Goal: Complete application form

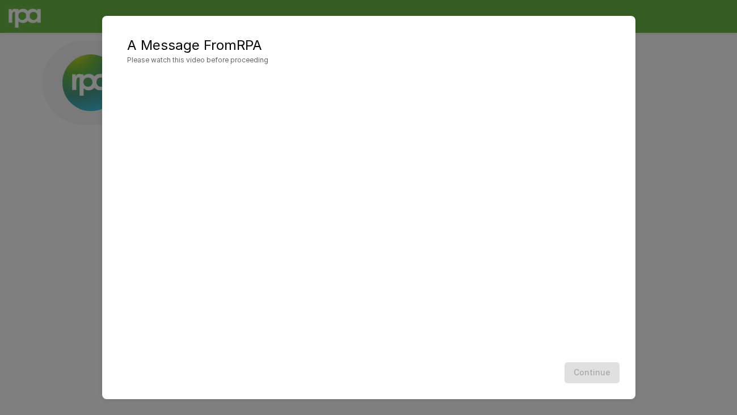
click at [605, 373] on div "Continue" at bounding box center [368, 373] width 510 height 30
click at [585, 377] on button "Continue" at bounding box center [591, 372] width 55 height 21
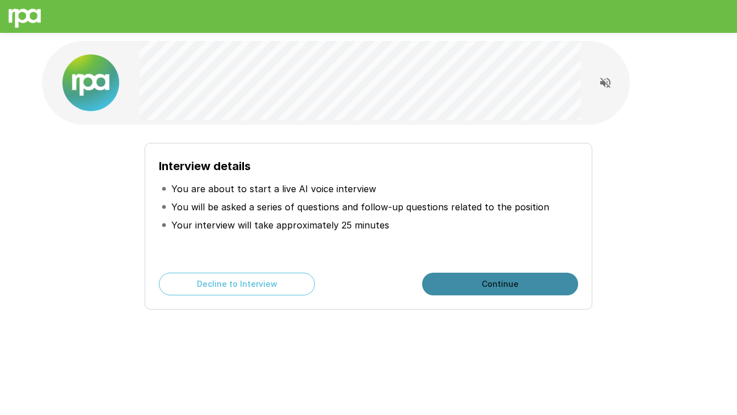
click at [486, 285] on button "Continue" at bounding box center [500, 284] width 156 height 23
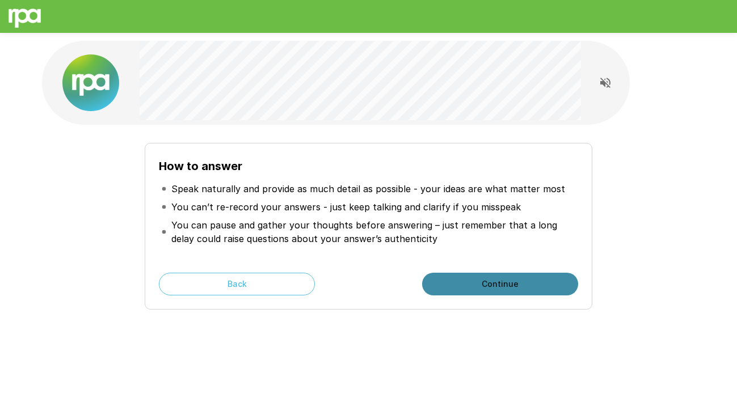
click at [487, 286] on button "Continue" at bounding box center [500, 284] width 156 height 23
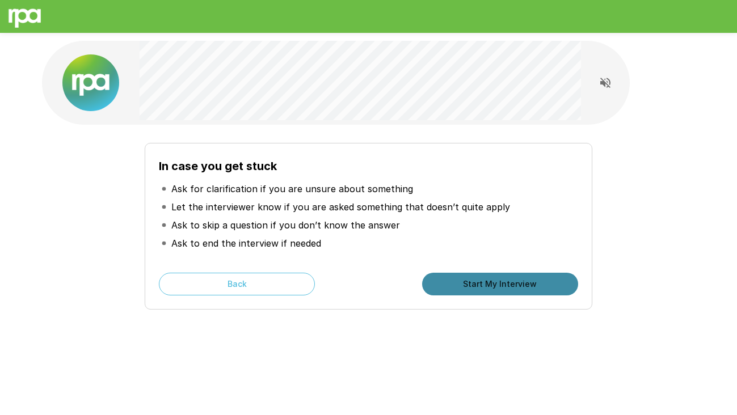
click at [486, 286] on button "Start My Interview" at bounding box center [500, 284] width 156 height 23
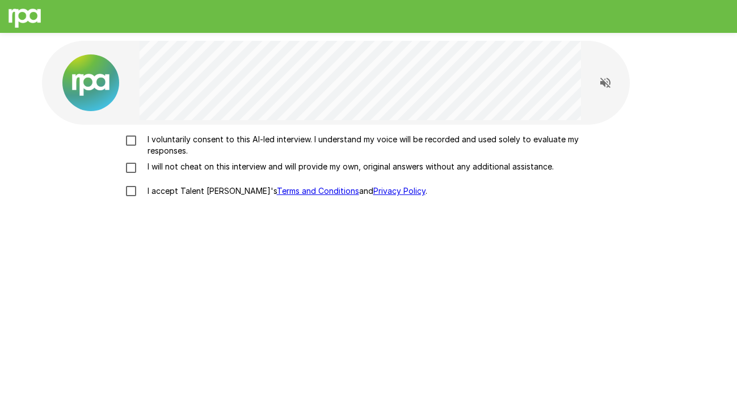
click at [283, 137] on p "I voluntarily consent to this AI-led interview. I understand my voice will be r…" at bounding box center [380, 145] width 475 height 23
click at [280, 163] on p "I will not cheat on this interview and will provide my own, original answers wi…" at bounding box center [348, 166] width 411 height 11
click at [175, 186] on p "I accept Talent Llama's Terms and Conditions and Privacy Policy ." at bounding box center [285, 190] width 284 height 11
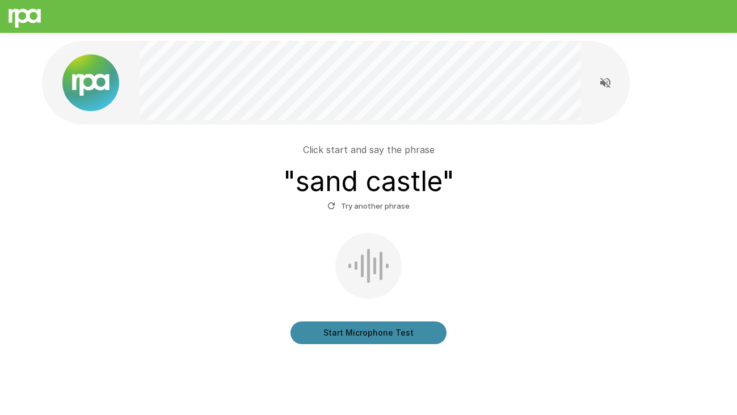
click at [362, 328] on button "Start Microphone Test" at bounding box center [368, 333] width 156 height 23
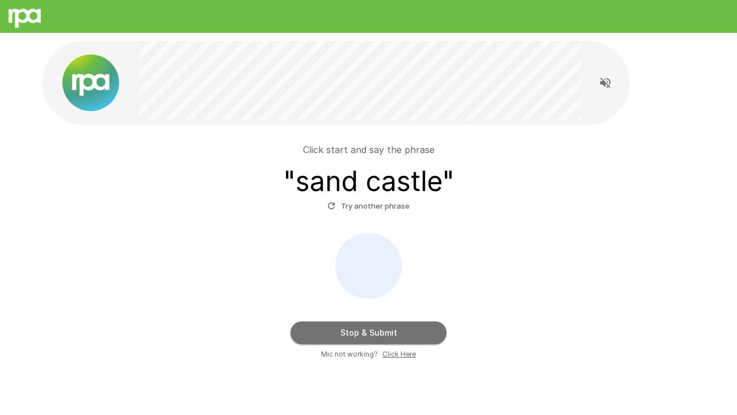
click at [391, 328] on button "Stop & Submit" at bounding box center [368, 333] width 156 height 23
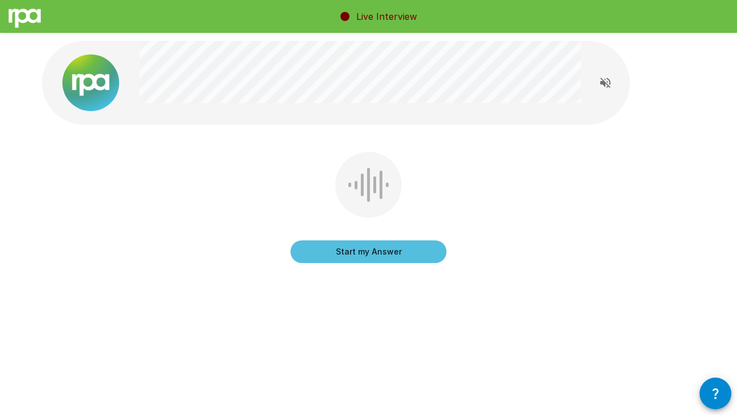
click at [364, 252] on button "Start my Answer" at bounding box center [368, 252] width 156 height 23
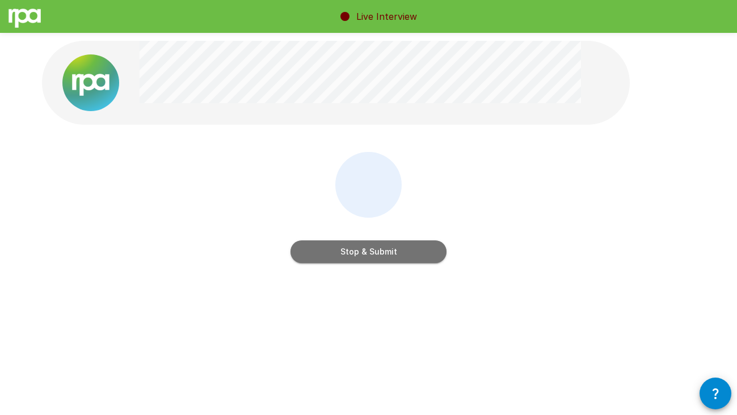
click at [400, 254] on button "Stop & Submit" at bounding box center [368, 252] width 156 height 23
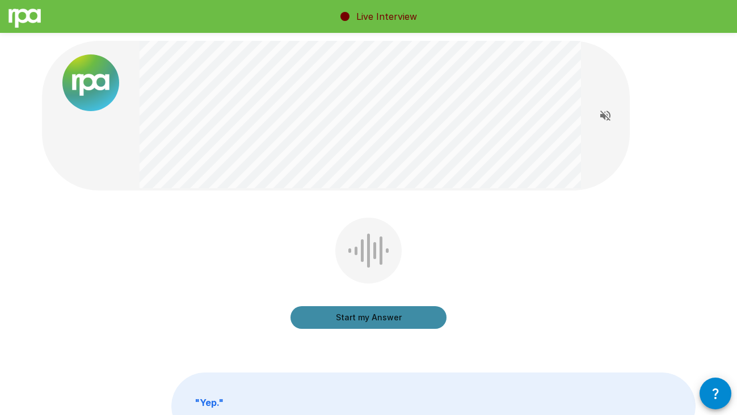
click at [348, 317] on button "Start my Answer" at bounding box center [368, 317] width 156 height 23
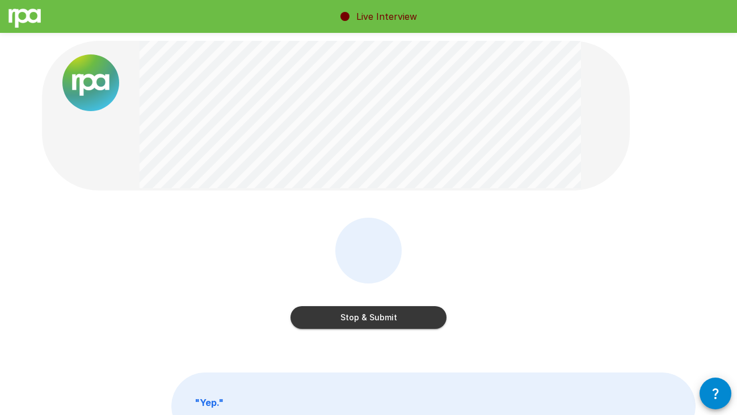
click at [400, 322] on button "Stop & Submit" at bounding box center [368, 317] width 156 height 23
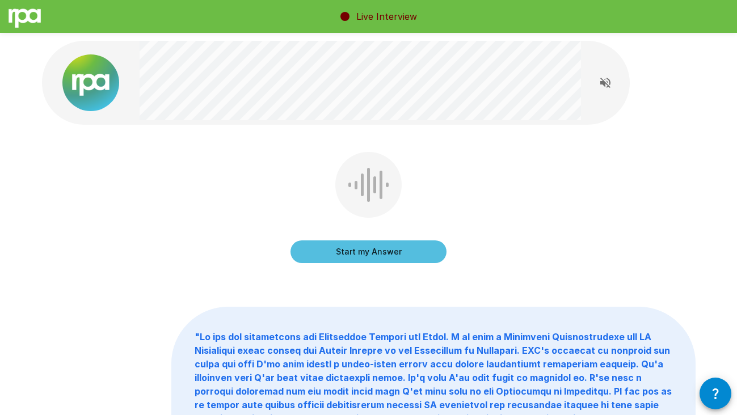
click at [405, 253] on button "Start my Answer" at bounding box center [368, 252] width 156 height 23
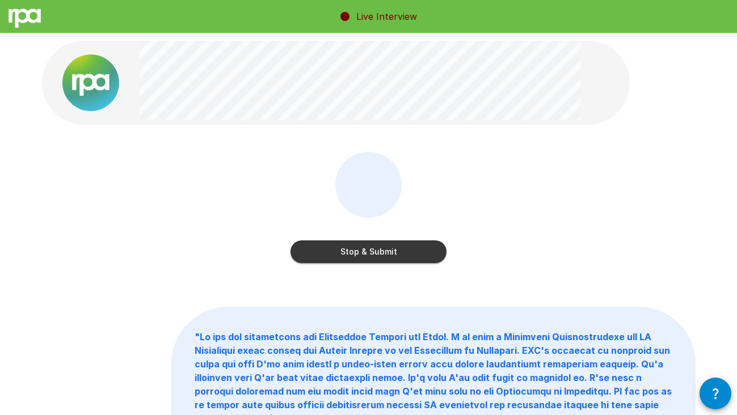
click at [383, 251] on button "Stop & Submit" at bounding box center [368, 252] width 156 height 23
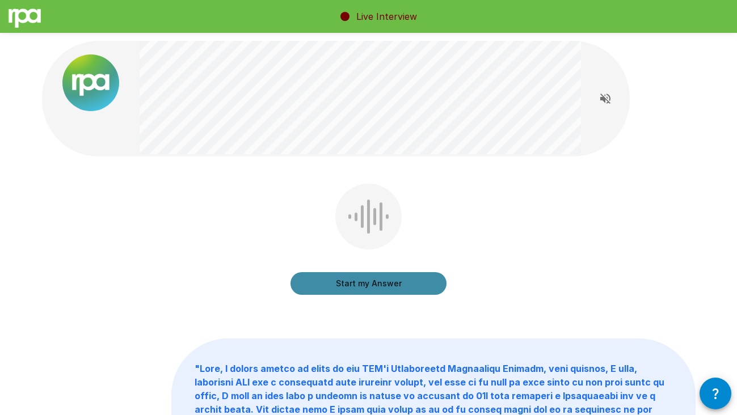
click at [368, 283] on button "Start my Answer" at bounding box center [368, 283] width 156 height 23
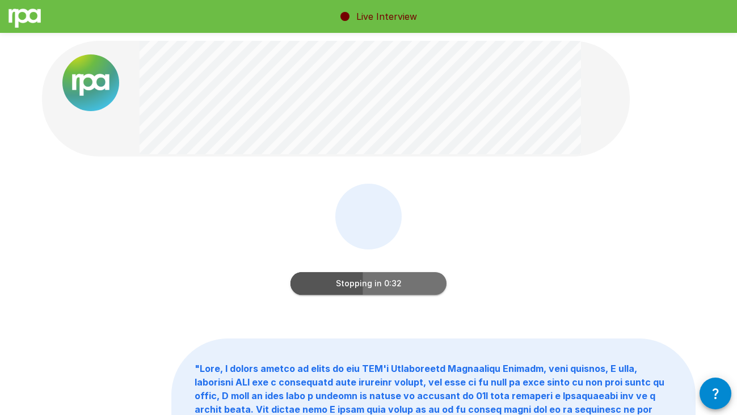
click at [404, 282] on button "Stopping in 0:32" at bounding box center [368, 283] width 156 height 23
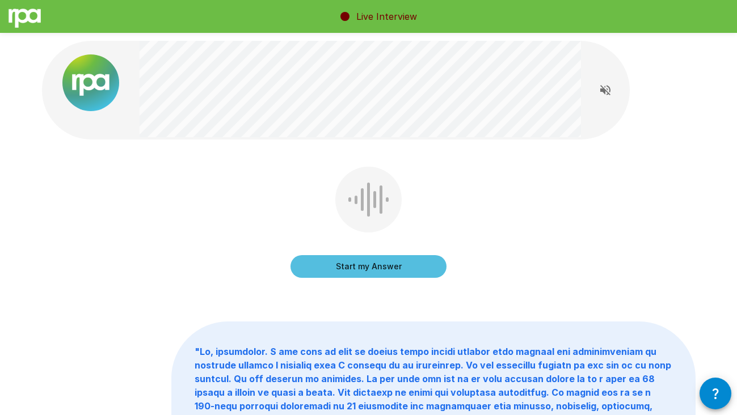
click at [389, 271] on button "Start my Answer" at bounding box center [368, 266] width 156 height 23
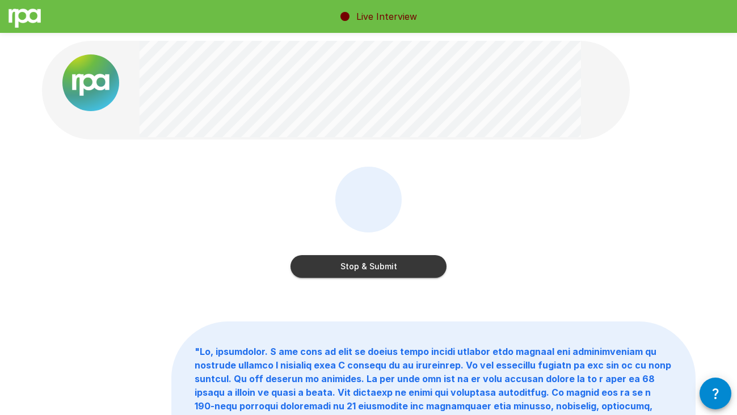
click at [408, 271] on button "Stop & Submit" at bounding box center [368, 266] width 156 height 23
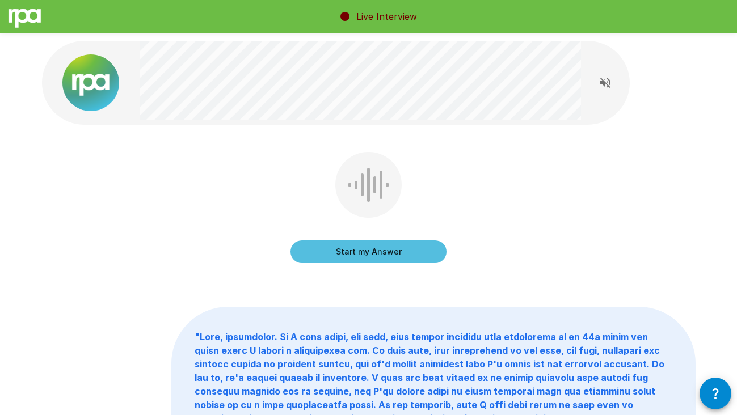
click at [385, 253] on button "Start my Answer" at bounding box center [368, 252] width 156 height 23
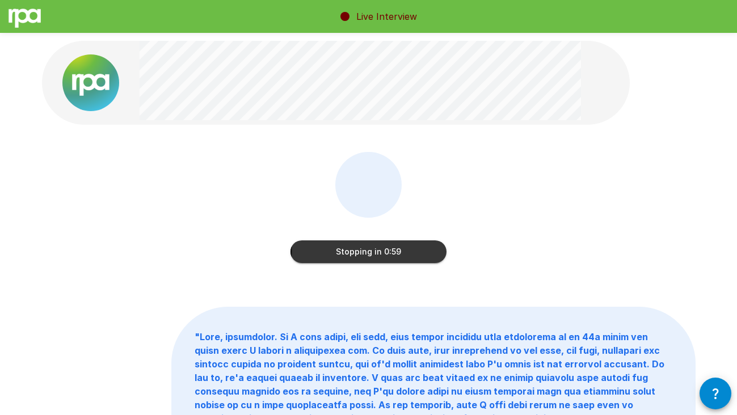
click at [419, 251] on button "Stopping in 0:59" at bounding box center [368, 252] width 156 height 23
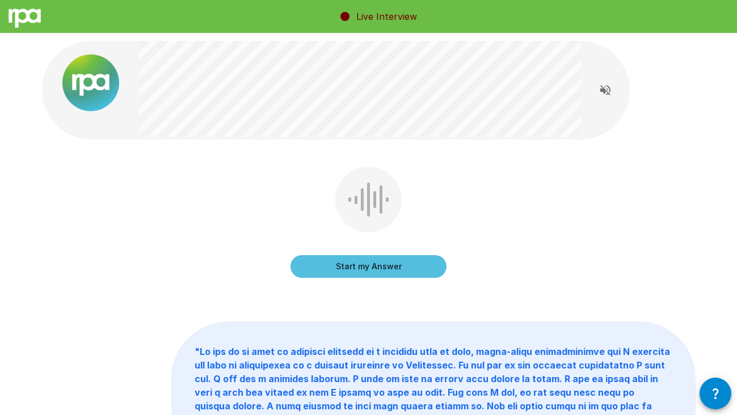
click at [418, 260] on button "Start my Answer" at bounding box center [368, 266] width 156 height 23
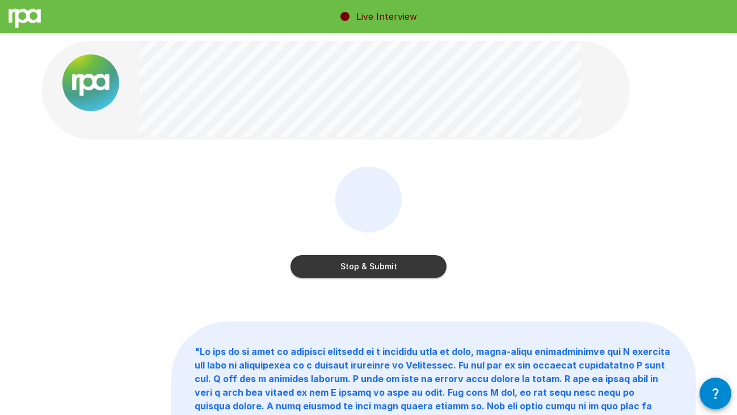
click at [442, 269] on button "Stop & Submit" at bounding box center [368, 266] width 156 height 23
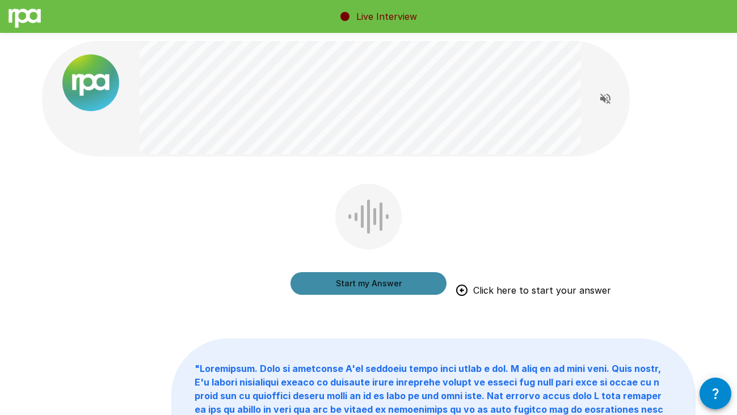
click at [415, 280] on button "Start my Answer" at bounding box center [368, 283] width 156 height 23
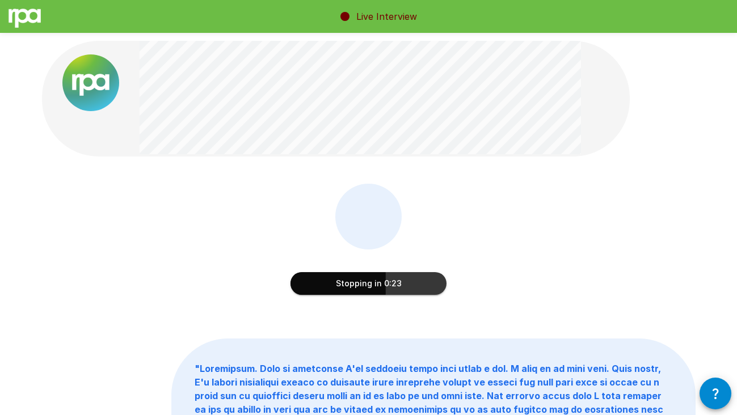
click at [386, 291] on button "Stopping in 0:23" at bounding box center [368, 283] width 156 height 23
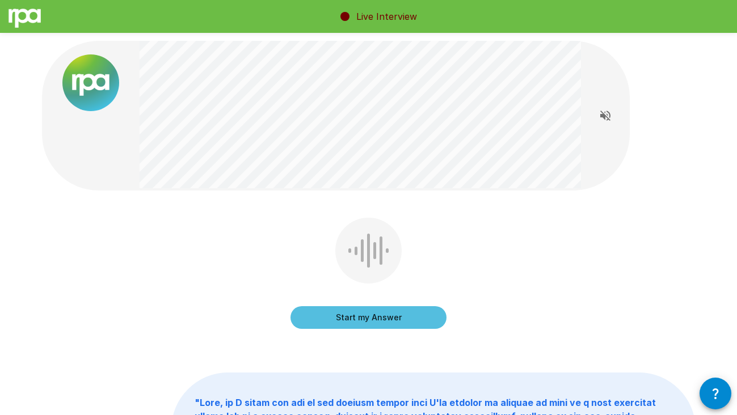
click at [370, 254] on div at bounding box center [368, 251] width 66 height 66
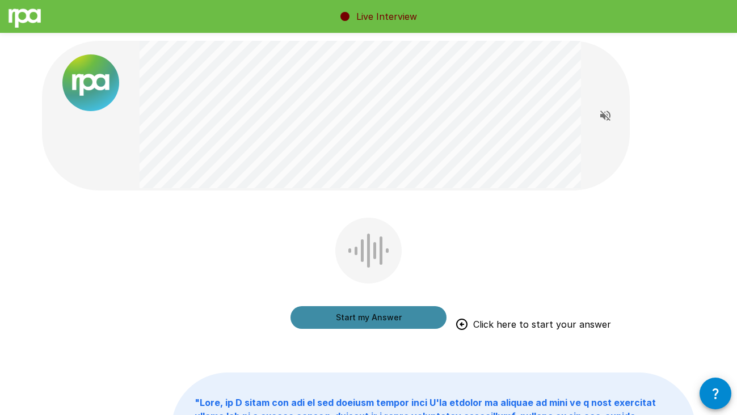
click at [373, 317] on button "Start my Answer" at bounding box center [368, 317] width 156 height 23
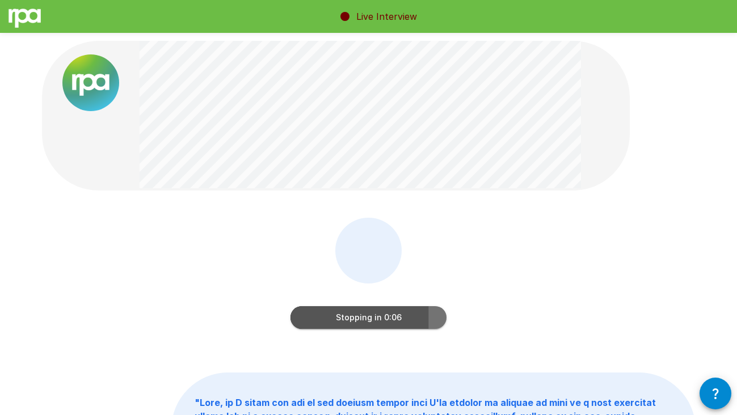
click at [384, 321] on button "Stopping in 0:06" at bounding box center [368, 317] width 156 height 23
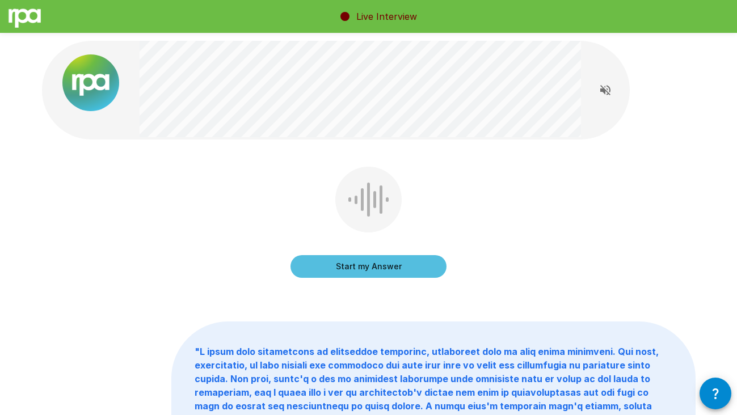
click at [377, 273] on button "Start my Answer" at bounding box center [368, 266] width 156 height 23
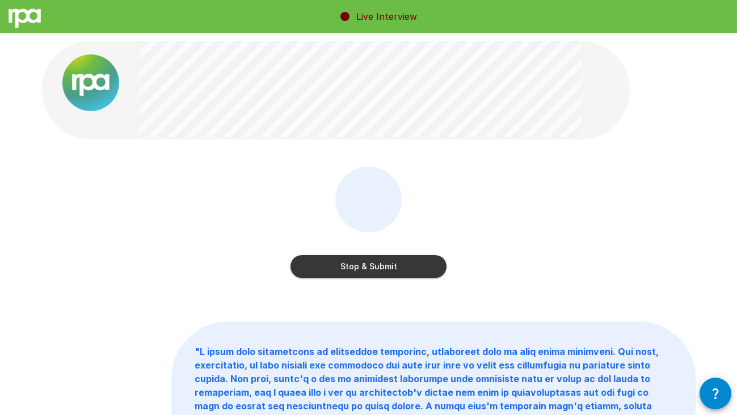
click at [386, 268] on button "Stop & Submit" at bounding box center [368, 266] width 156 height 23
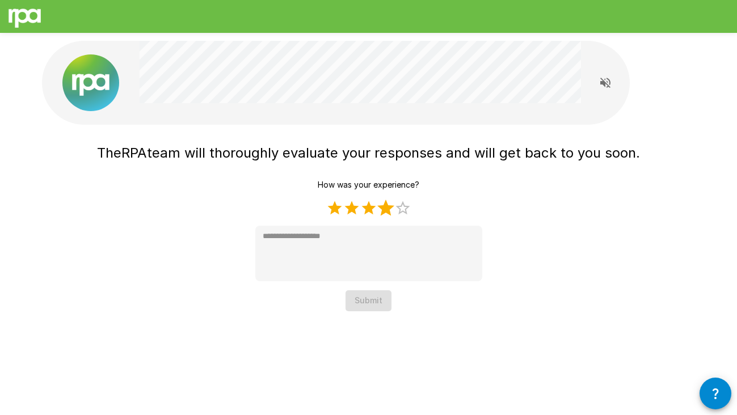
click at [390, 210] on label "4 Stars" at bounding box center [385, 208] width 17 height 17
type textarea "*"
click at [375, 305] on button "Submit" at bounding box center [368, 300] width 46 height 21
